Goal: Navigation & Orientation: Find specific page/section

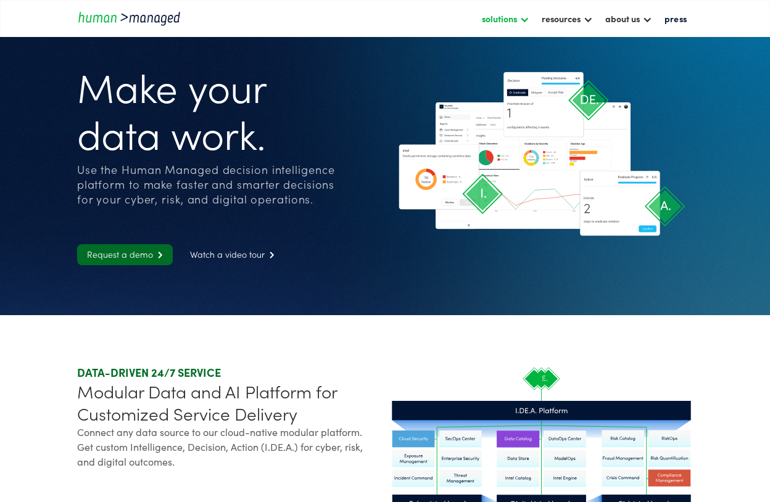
click at [521, 22] on div at bounding box center [524, 19] width 10 height 10
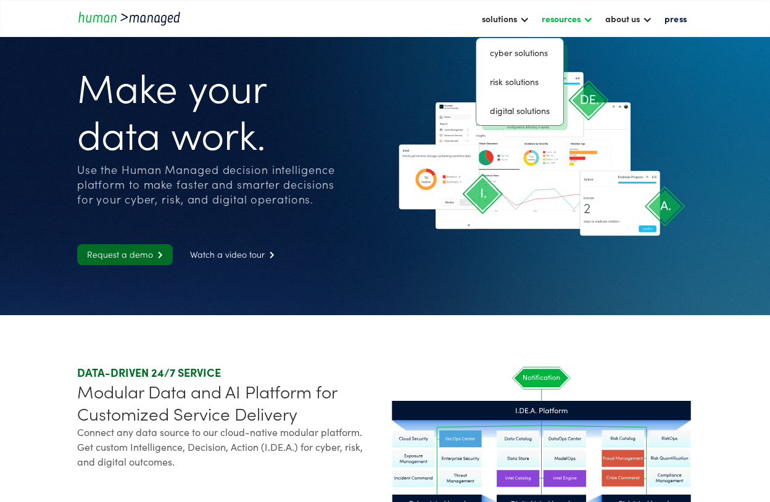
click at [579, 19] on div "resources" at bounding box center [561, 18] width 39 height 15
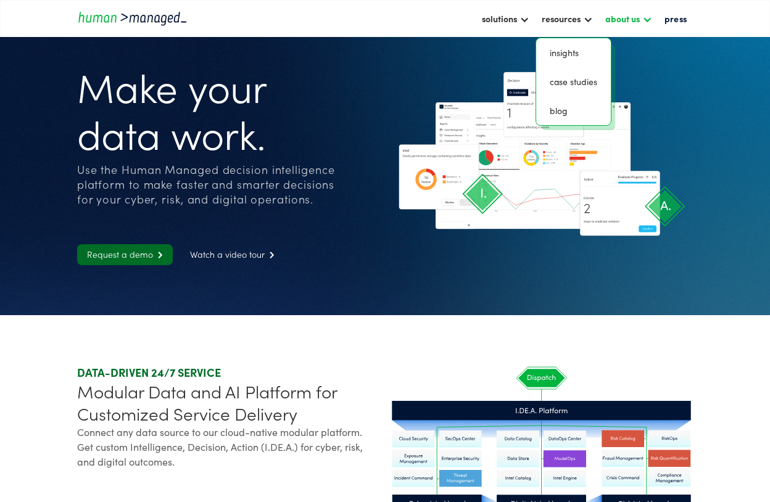
click at [639, 20] on div "about us" at bounding box center [622, 18] width 35 height 15
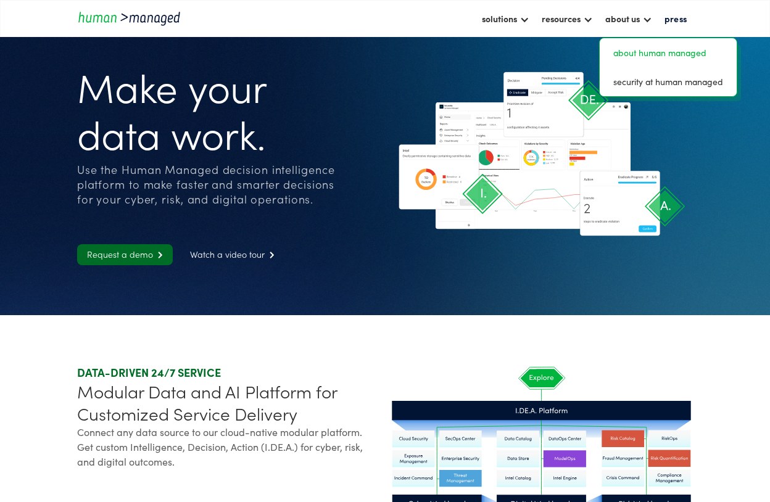
click at [645, 47] on link "about human managed" at bounding box center [668, 52] width 127 height 19
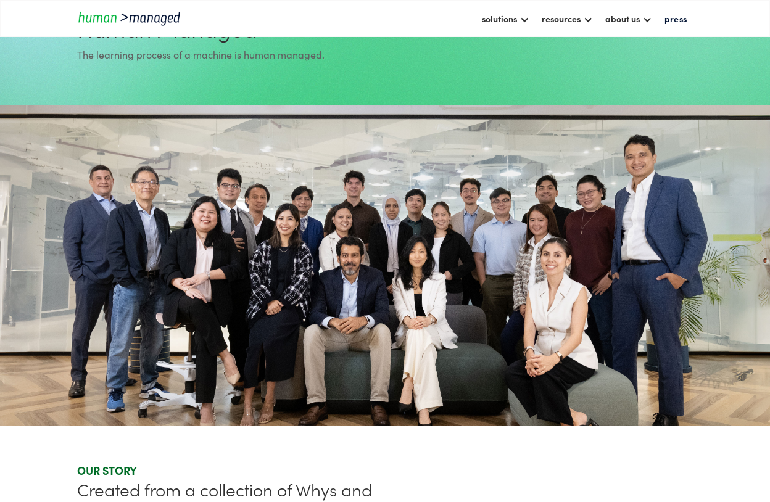
scroll to position [113, 0]
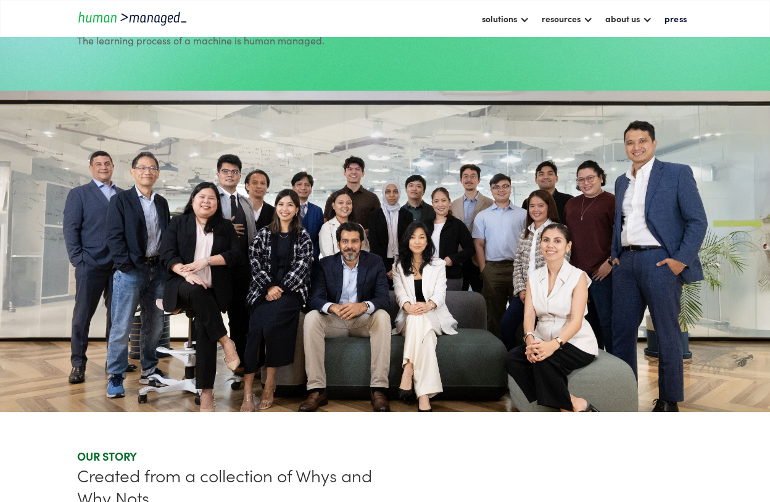
click at [146, 22] on img "home" at bounding box center [132, 18] width 111 height 17
